Goal: Find contact information: Find contact information

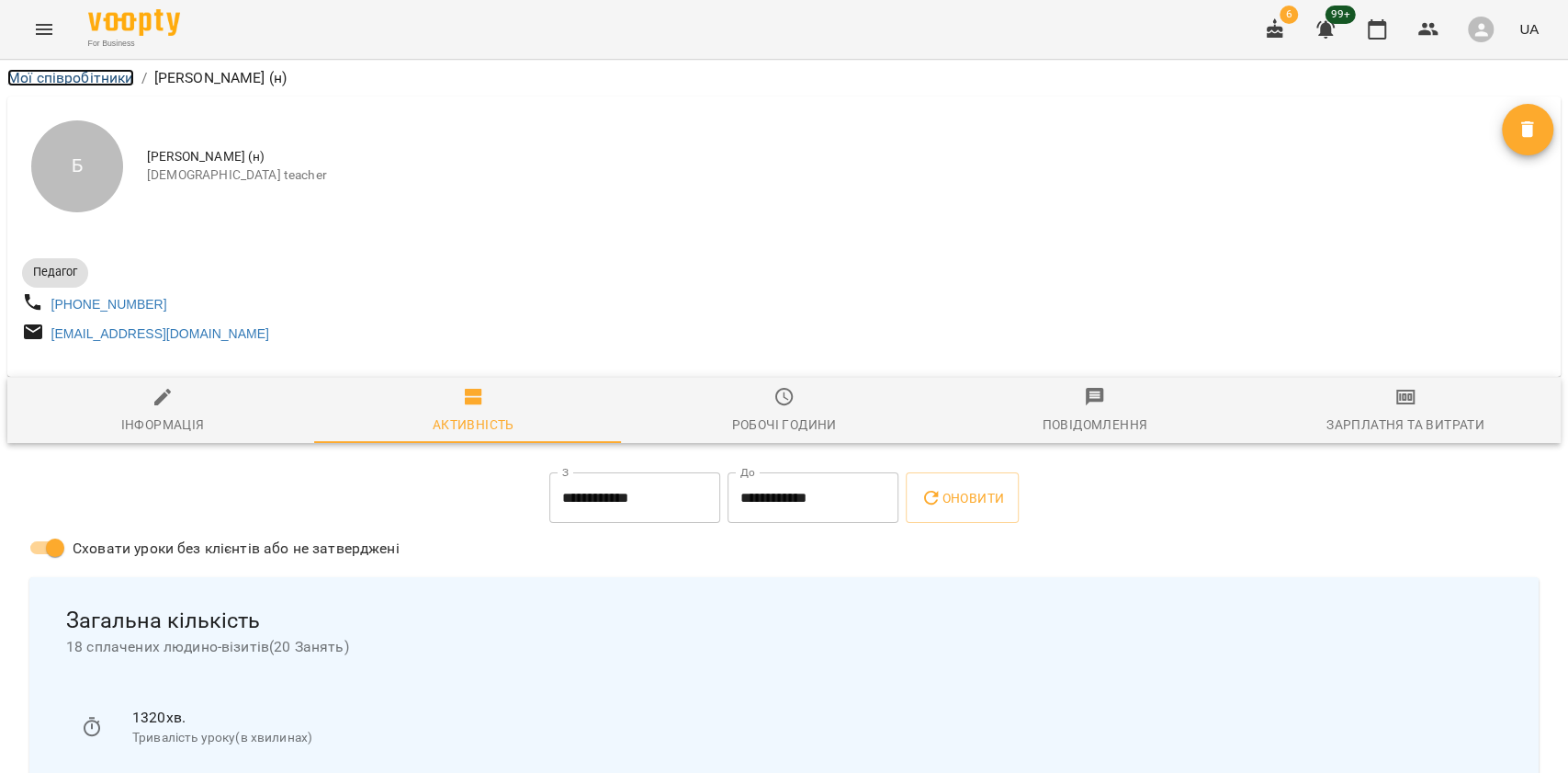
drag, startPoint x: 0, startPoint y: 0, endPoint x: 90, endPoint y: 78, distance: 119.1
click at [90, 78] on link "Мої співробітники" at bounding box center [70, 77] width 127 height 17
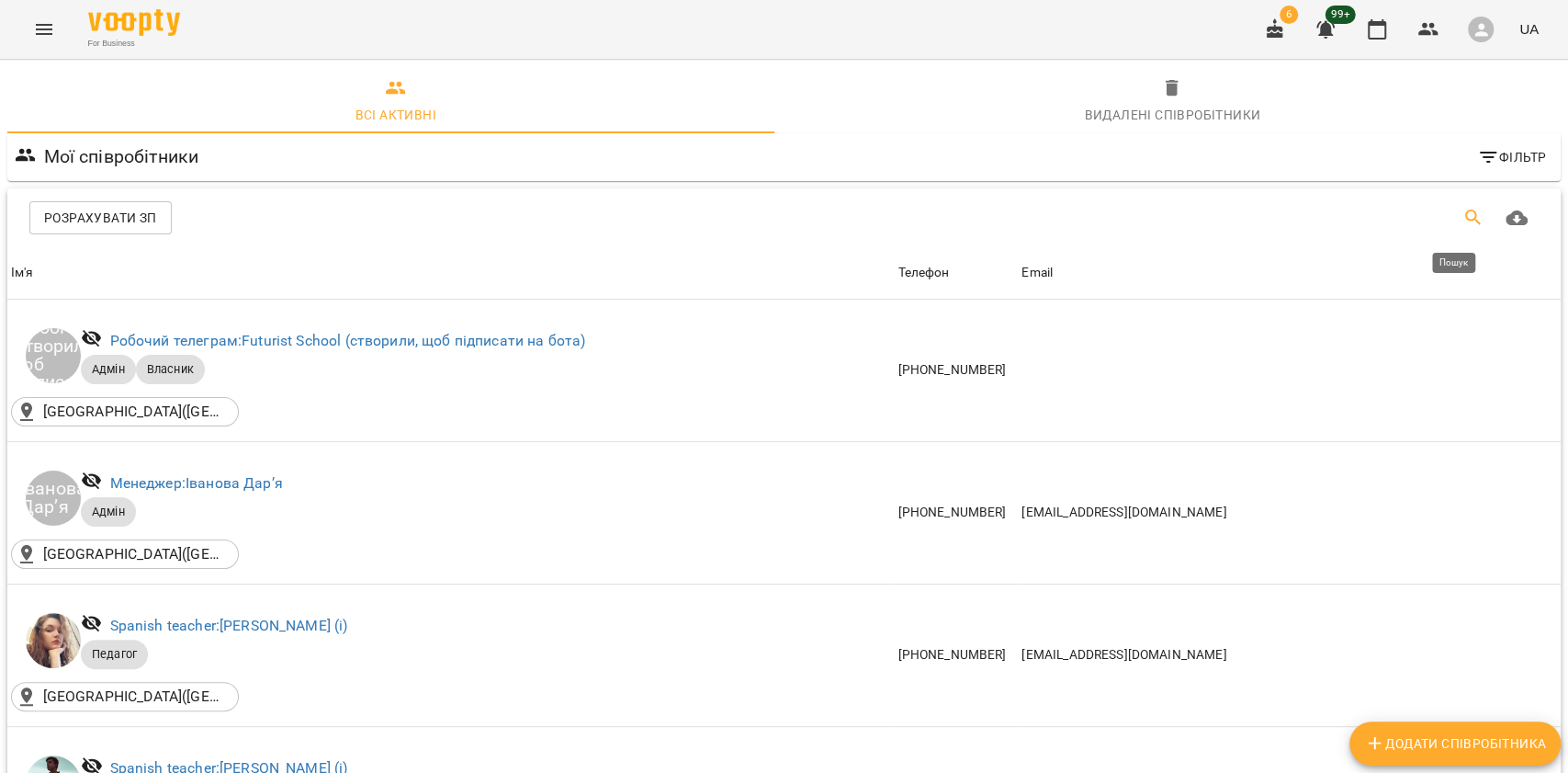
click at [1462, 210] on icon "Пошук" at bounding box center [1473, 218] width 22 height 22
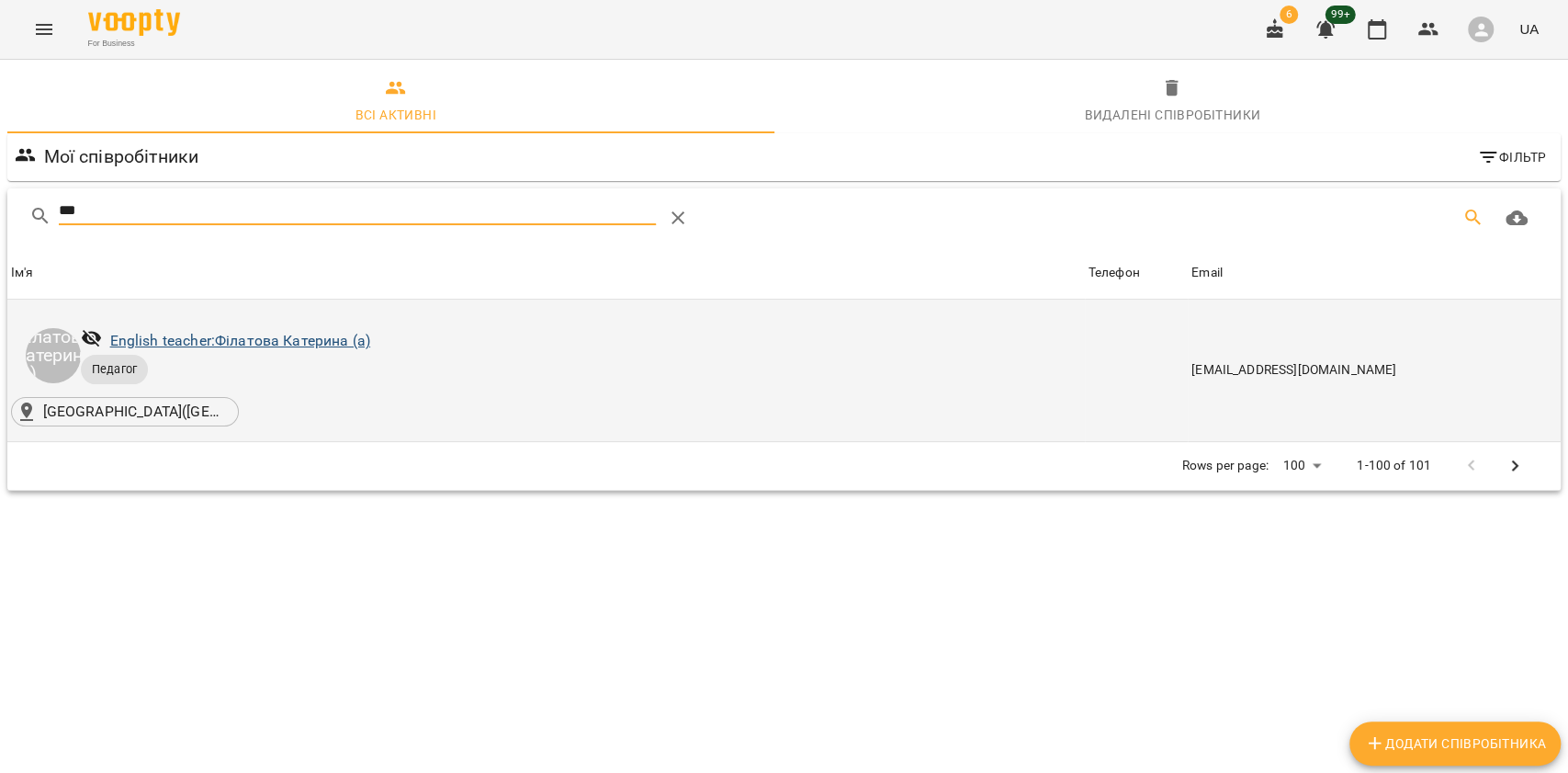
type input "***"
click at [358, 340] on link "English teacher: Філатова Катерина (а)" at bounding box center [240, 340] width 260 height 17
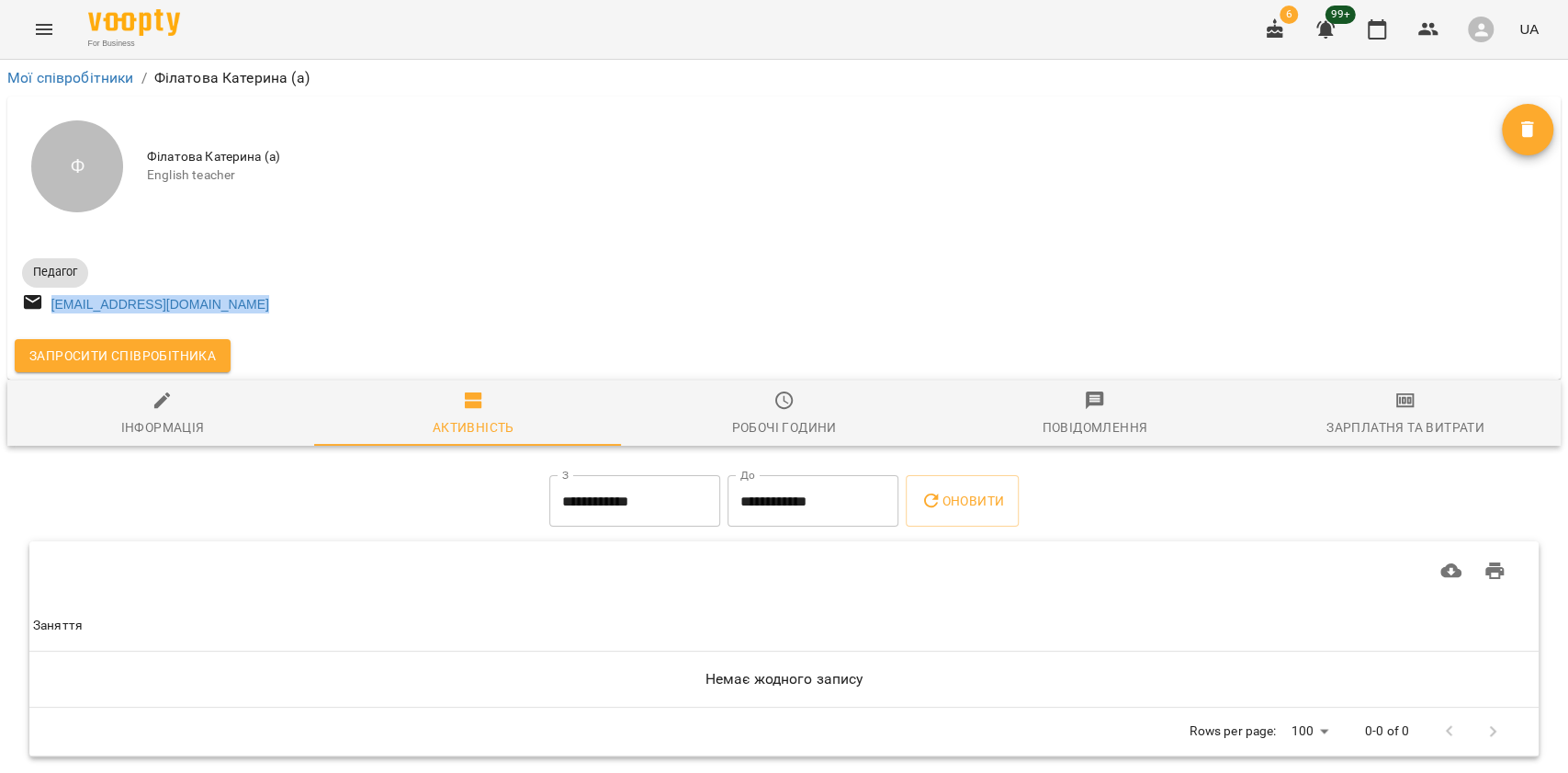
drag, startPoint x: 267, startPoint y: 292, endPoint x: 28, endPoint y: 298, distance: 239.1
click at [28, 298] on div "[EMAIL_ADDRESS][DOMAIN_NAME]" at bounding box center [401, 305] width 767 height 34
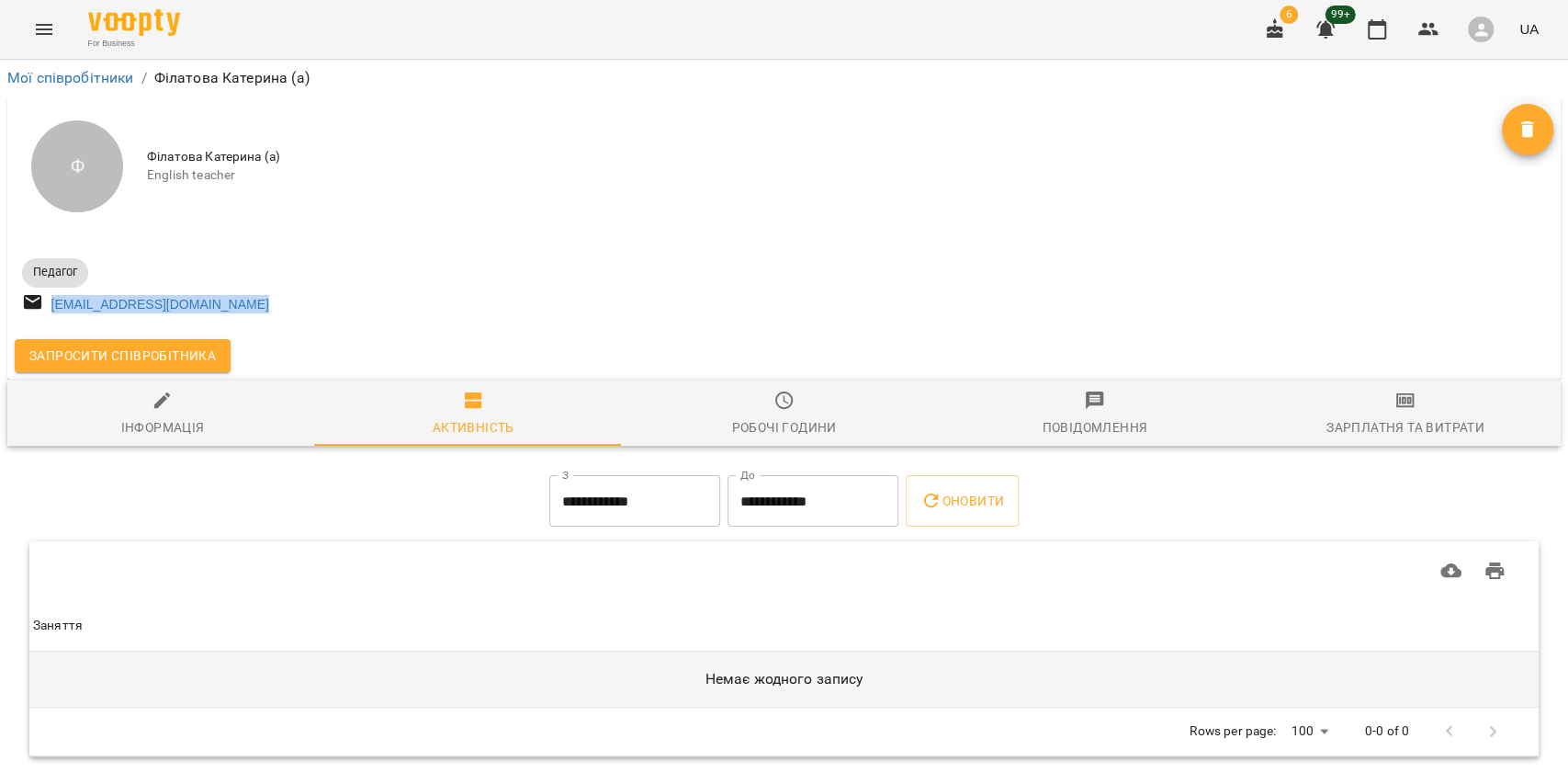
copy link "[EMAIL_ADDRESS][DOMAIN_NAME]"
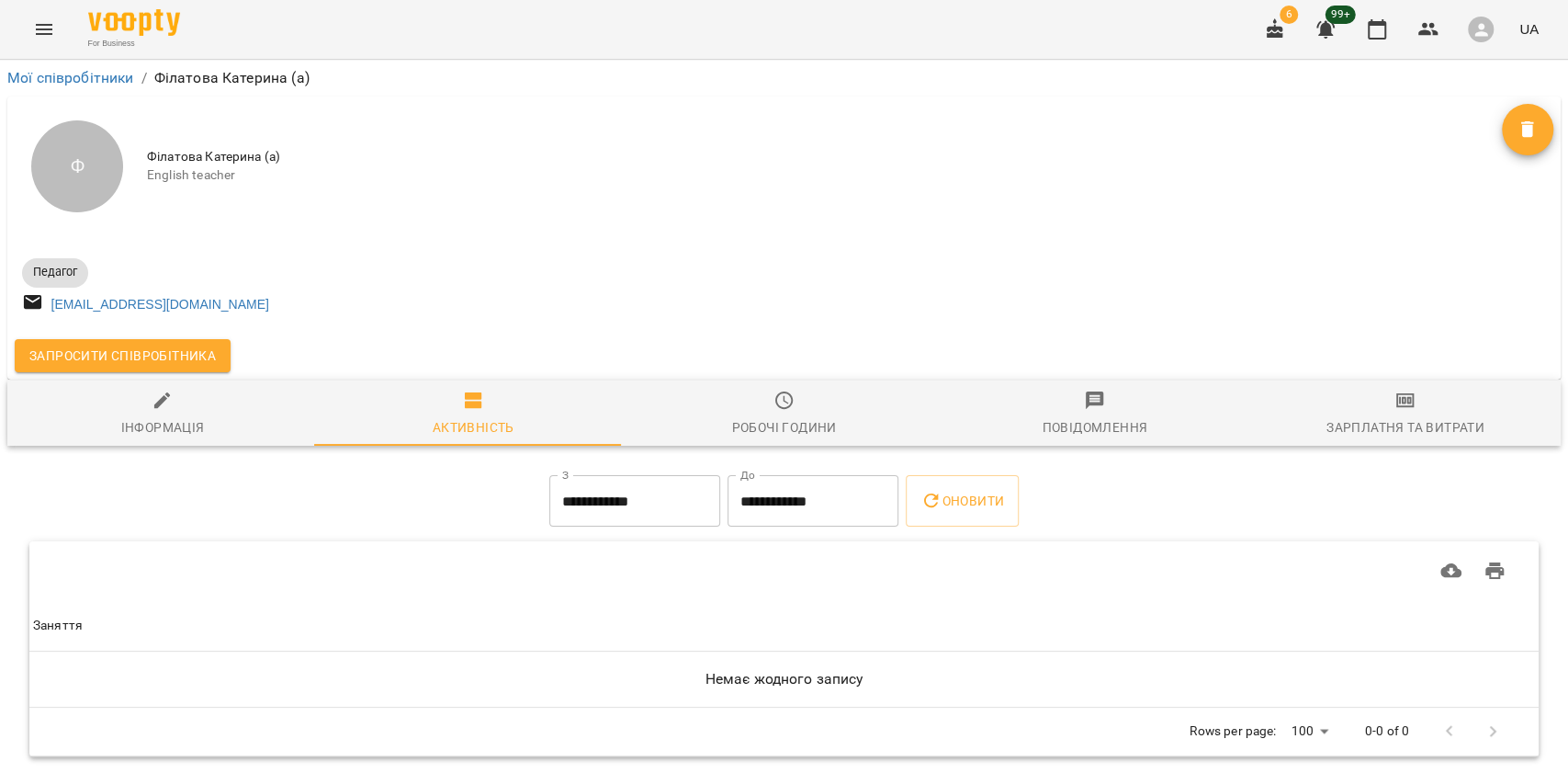
drag, startPoint x: 1233, startPoint y: 259, endPoint x: 1216, endPoint y: 268, distance: 19.2
click at [1233, 259] on div "Педагог katerynafilatova03@gmail.com" at bounding box center [784, 284] width 1531 height 74
click at [226, 358] on button "Запросити співробітника" at bounding box center [123, 355] width 216 height 33
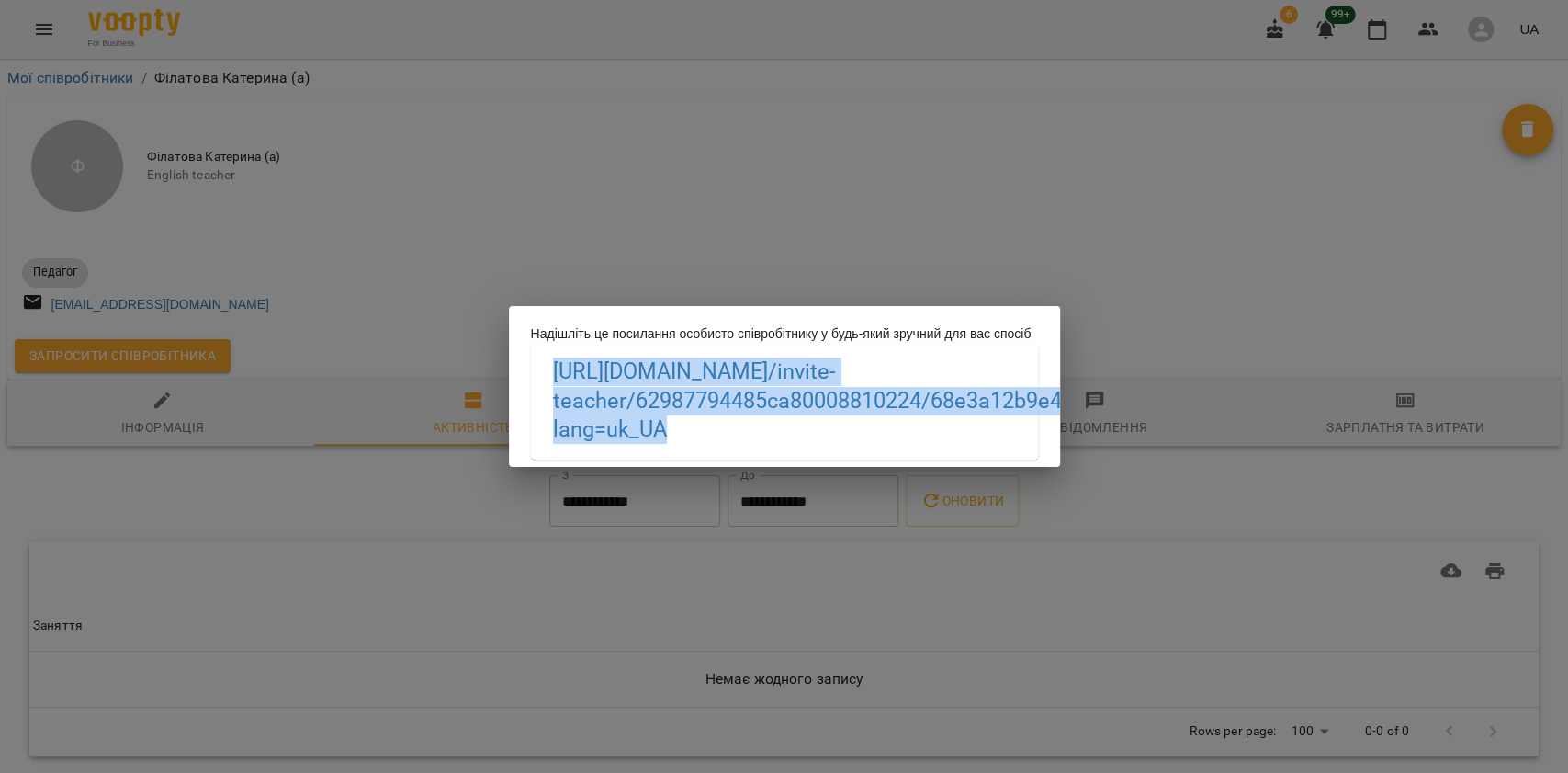
drag, startPoint x: 752, startPoint y: 415, endPoint x: 553, endPoint y: 365, distance: 205.2
click at [553, 365] on div "https://biz.voopty.com /invite-teacher/62987794485ca80008810224/68e3a12b9e4539f…" at bounding box center [784, 401] width 507 height 116
copy link "https://biz.voopty.com /invite-teacher/62987794485ca80008810224/68e3a12b9e4539f…"
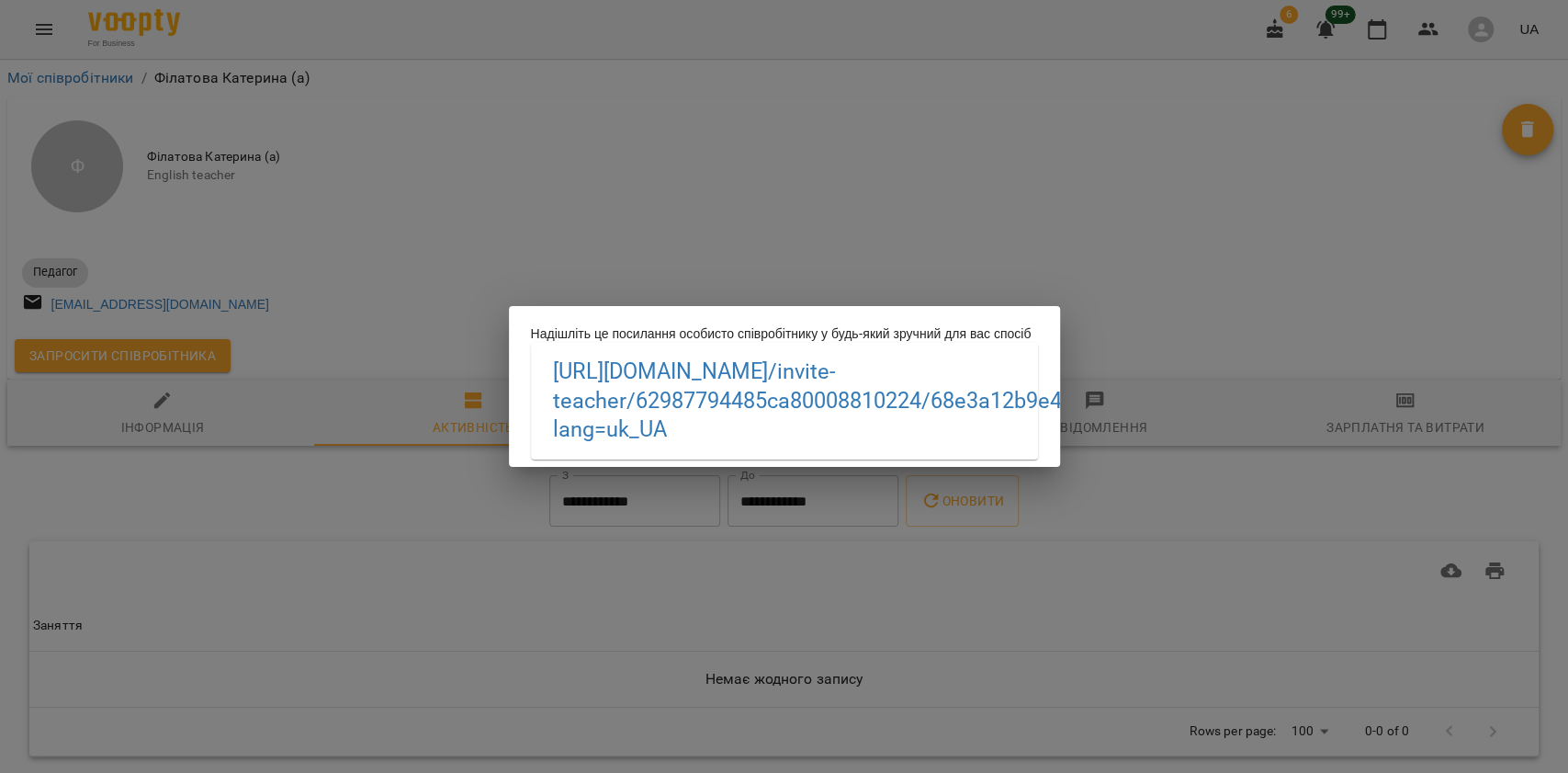
drag, startPoint x: 1215, startPoint y: 256, endPoint x: 1212, endPoint y: 329, distance: 73.1
click at [1215, 256] on div "Надішліть це посилання особисто співробітнику у будь-який зручний для вас спосі…" at bounding box center [784, 386] width 1568 height 773
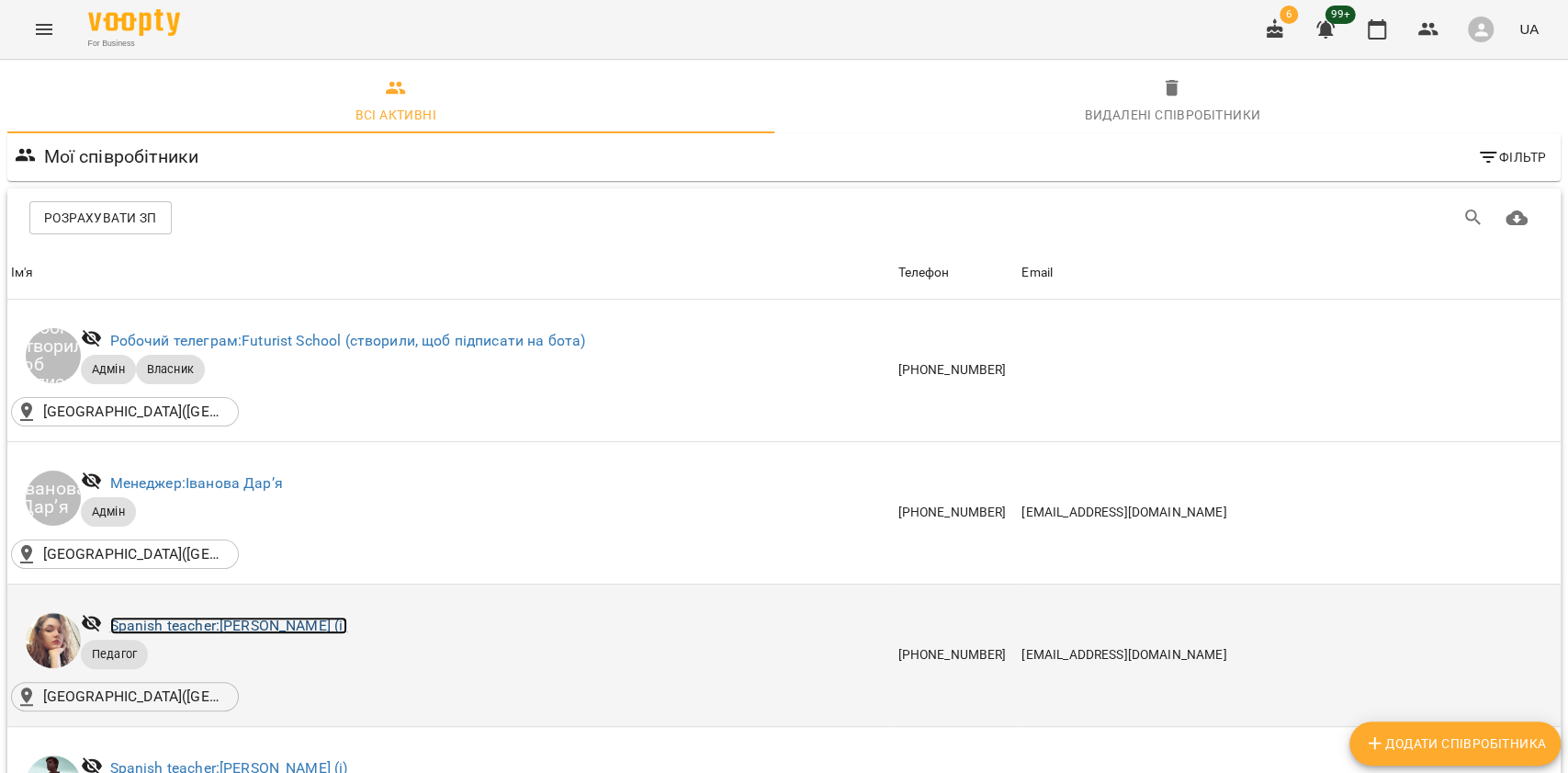
click at [285, 631] on link "[DEMOGRAPHIC_DATA] teacher: [PERSON_NAME] (і)" at bounding box center [229, 625] width 238 height 17
